Goal: Task Accomplishment & Management: Manage account settings

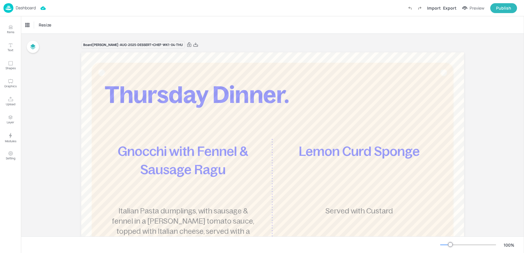
click at [29, 6] on p "Dashboard" at bounding box center [26, 8] width 20 height 4
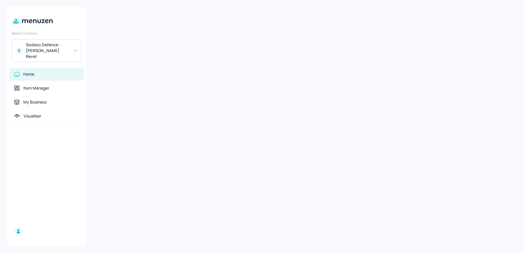
click at [37, 49] on div "Sodexo Defence - [PERSON_NAME] Revel" at bounding box center [48, 50] width 44 height 17
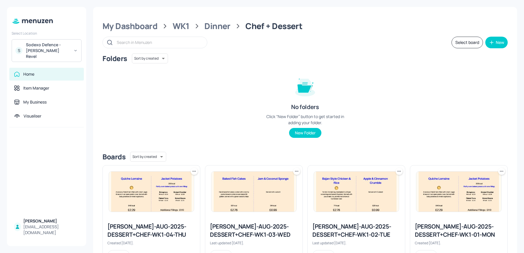
click at [46, 41] on div "S Sodexo Defence - Newbold Revel" at bounding box center [47, 50] width 70 height 23
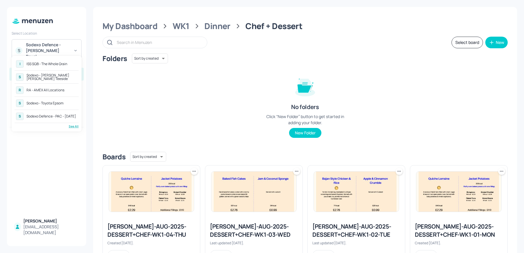
click at [74, 127] on div "See All" at bounding box center [47, 126] width 64 height 4
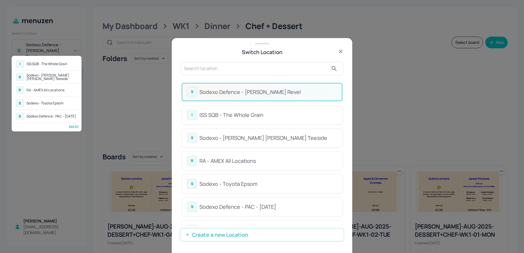
click at [263, 106] on div at bounding box center [262, 126] width 524 height 253
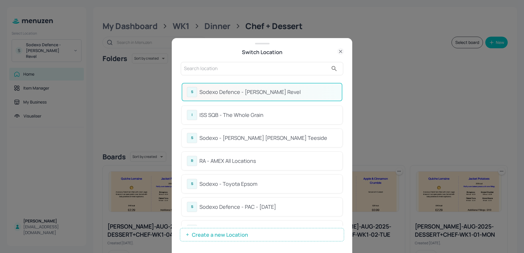
click at [221, 72] on input "text" at bounding box center [256, 68] width 144 height 9
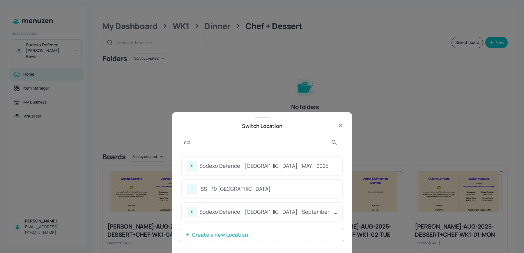
type input "col"
click at [209, 125] on div "Switch Location" at bounding box center [262, 126] width 164 height 8
click at [209, 192] on div "ISS - 10 South Collonade" at bounding box center [268, 189] width 138 height 8
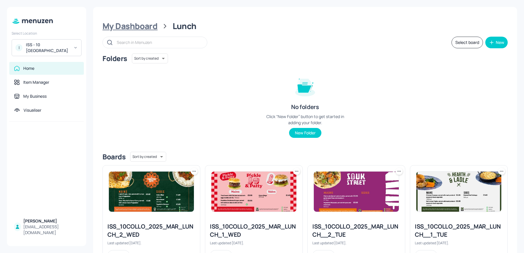
click at [145, 26] on div "My Dashboard" at bounding box center [129, 26] width 55 height 10
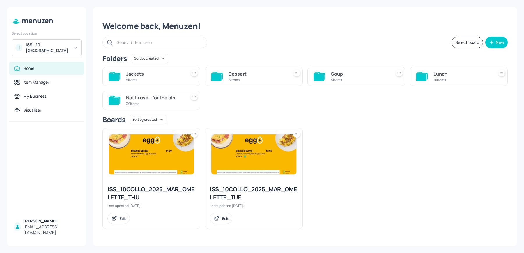
click at [238, 176] on div at bounding box center [253, 154] width 97 height 52
click at [231, 163] on img at bounding box center [253, 154] width 85 height 40
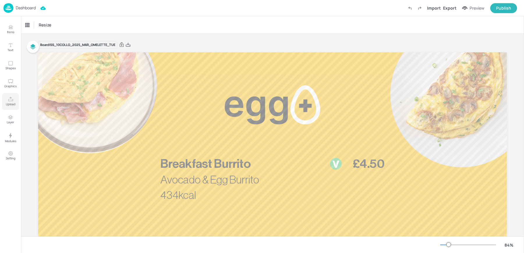
click at [8, 108] on button "Upload" at bounding box center [10, 101] width 17 height 17
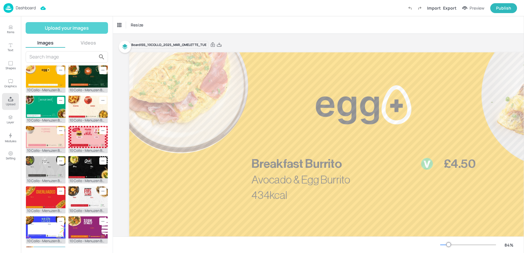
click at [71, 24] on button "Upload your images" at bounding box center [67, 28] width 82 height 12
click at [82, 25] on button "Upload your images" at bounding box center [67, 28] width 82 height 12
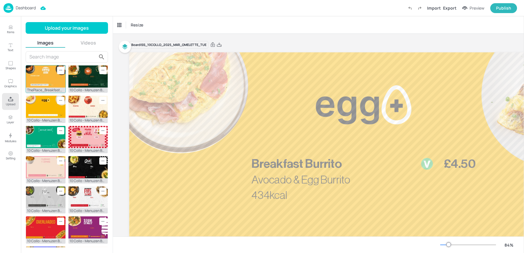
click at [48, 75] on img at bounding box center [46, 76] width 40 height 22
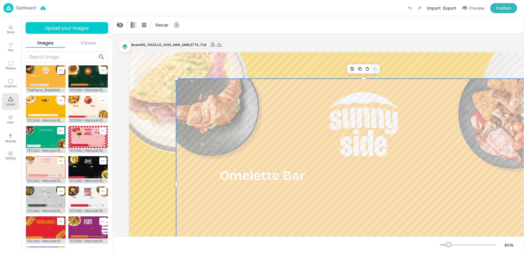
click at [373, 67] on icon at bounding box center [374, 69] width 5 height 5
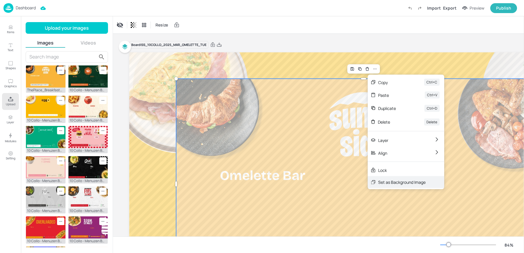
click at [393, 181] on div "Set as Background Image" at bounding box center [401, 182] width 47 height 6
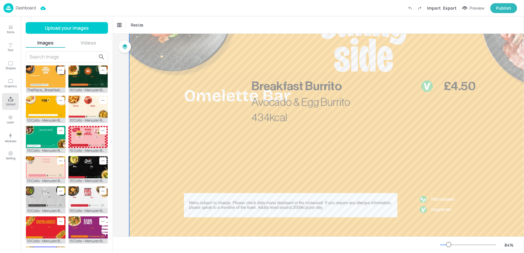
scroll to position [93, 0]
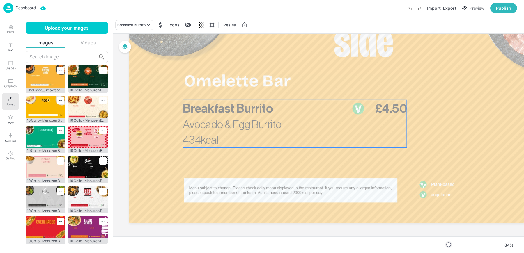
drag, startPoint x: 289, startPoint y: 101, endPoint x: 220, endPoint y: 138, distance: 78.1
click at [220, 138] on div "Avocado & Egg Burrito 434kcal £4.50 Breakfast Burrito" at bounding box center [295, 124] width 224 height 48
click at [270, 112] on span "Breakfast Burrito" at bounding box center [228, 108] width 90 height 12
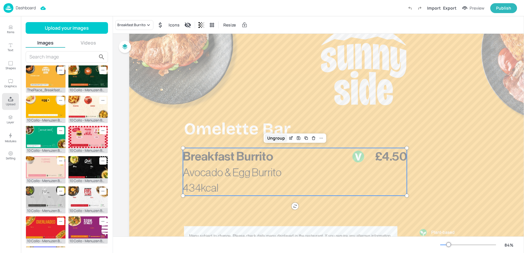
click at [275, 138] on div "Ungroup" at bounding box center [276, 138] width 22 height 8
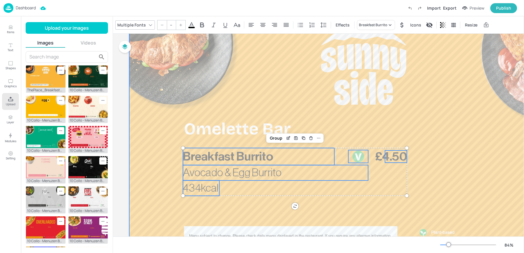
click at [210, 130] on div at bounding box center [363, 140] width 468 height 264
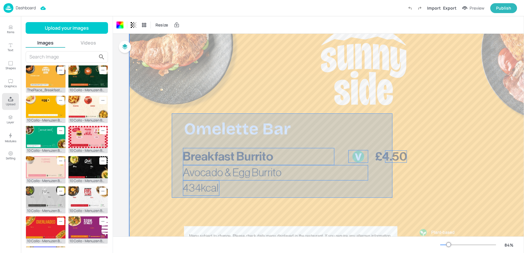
drag, startPoint x: 172, startPoint y: 113, endPoint x: 426, endPoint y: 207, distance: 271.1
click at [426, 207] on div at bounding box center [363, 140] width 468 height 264
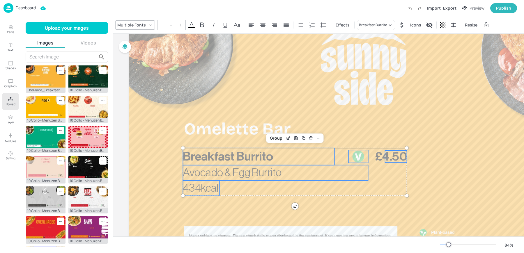
click at [188, 27] on span at bounding box center [191, 27] width 6 height 1
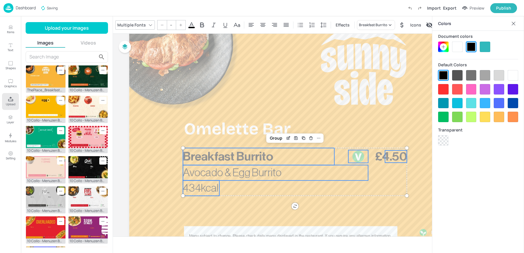
click at [452, 45] on div at bounding box center [457, 47] width 10 height 10
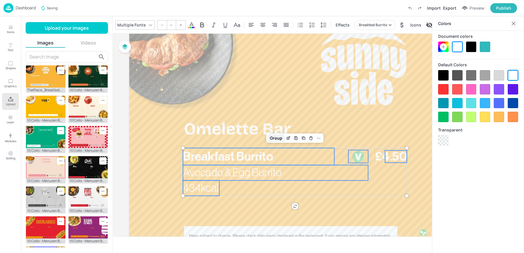
click at [276, 137] on div "Group" at bounding box center [275, 138] width 17 height 8
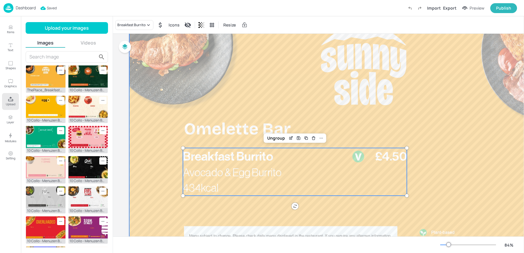
scroll to position [0, 0]
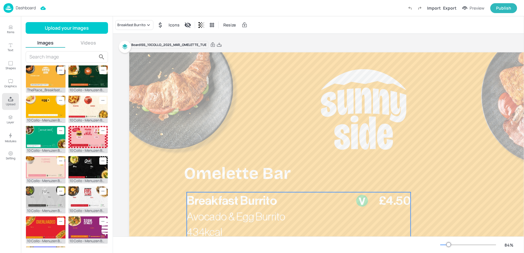
drag, startPoint x: 213, startPoint y: 201, endPoint x: 217, endPoint y: 201, distance: 3.8
click at [217, 201] on span "Breakfast Burrito" at bounding box center [231, 201] width 90 height 12
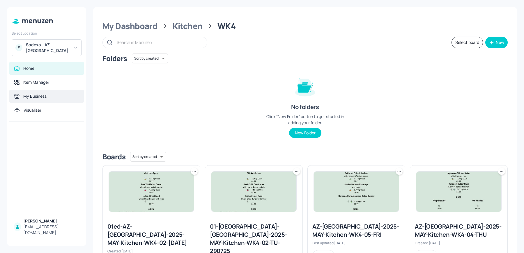
click at [31, 91] on div "My Business" at bounding box center [46, 96] width 74 height 13
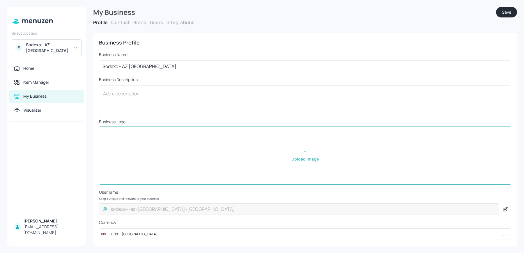
click at [154, 24] on button "Users" at bounding box center [156, 22] width 13 height 6
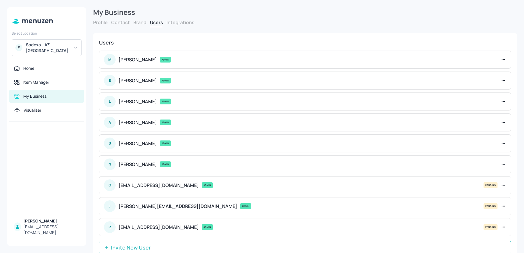
scroll to position [17, 0]
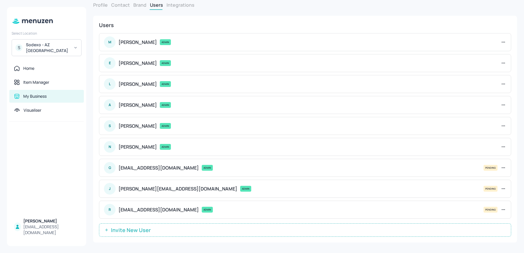
click at [501, 165] on icon at bounding box center [503, 168] width 6 height 6
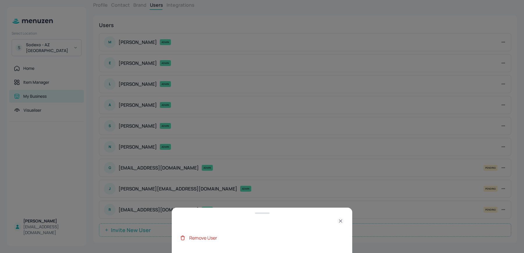
click at [287, 239] on div "Remove User" at bounding box center [266, 237] width 155 height 7
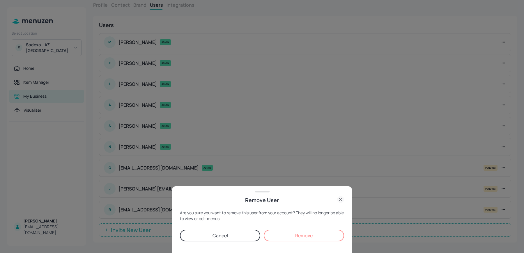
click at [285, 233] on button "Remove" at bounding box center [304, 236] width 80 height 12
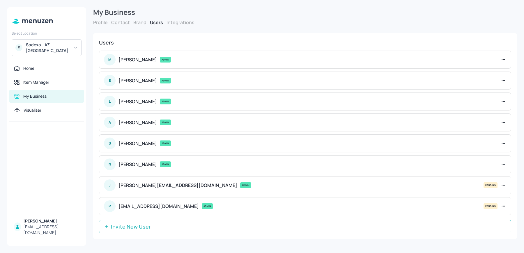
click at [504, 184] on icon at bounding box center [503, 185] width 6 height 6
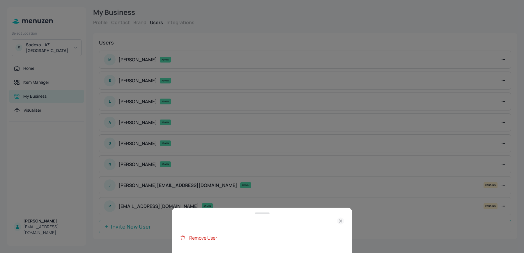
click at [289, 237] on div "Remove User" at bounding box center [266, 237] width 155 height 7
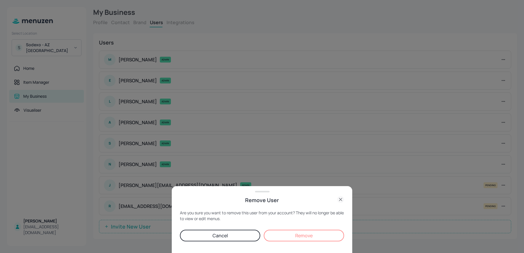
click at [304, 232] on button "Remove" at bounding box center [304, 236] width 80 height 12
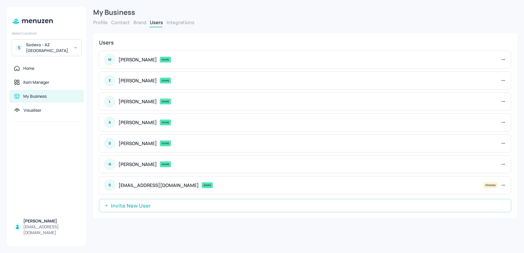
click at [136, 205] on span "Invite New User" at bounding box center [131, 206] width 46 height 6
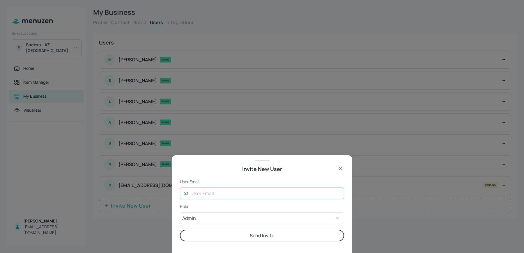
click at [197, 196] on input "text" at bounding box center [266, 194] width 156 height 12
type input "glory@digital-messaging.com"
click at [180, 230] on button "Send Invite" at bounding box center [262, 236] width 164 height 12
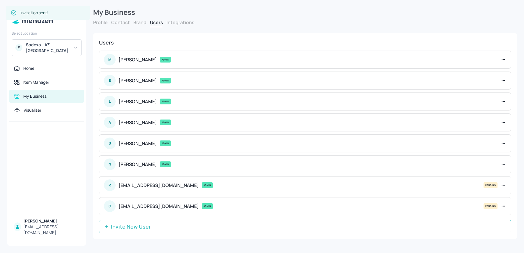
click at [123, 225] on span "Invite New User" at bounding box center [131, 227] width 46 height 6
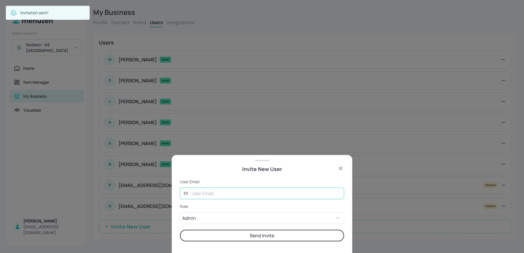
click at [196, 193] on input "text" at bounding box center [266, 194] width 156 height 12
type input "joe@digital-messaging.com"
click at [180, 230] on button "Send Invite" at bounding box center [262, 236] width 164 height 12
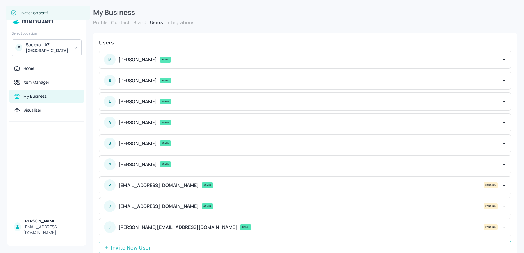
click at [99, 241] on button "Invite New User" at bounding box center [305, 247] width 412 height 13
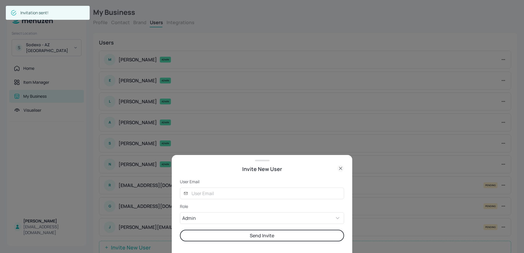
click at [341, 169] on icon at bounding box center [340, 168] width 3 height 3
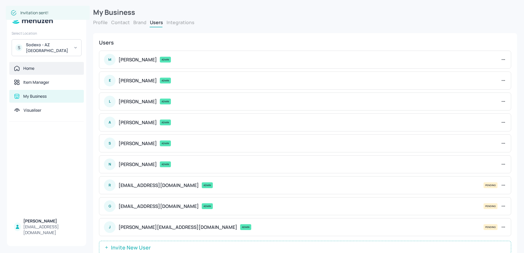
click at [41, 74] on div "Home" at bounding box center [46, 68] width 74 height 13
